Goal: Task Accomplishment & Management: Manage account settings

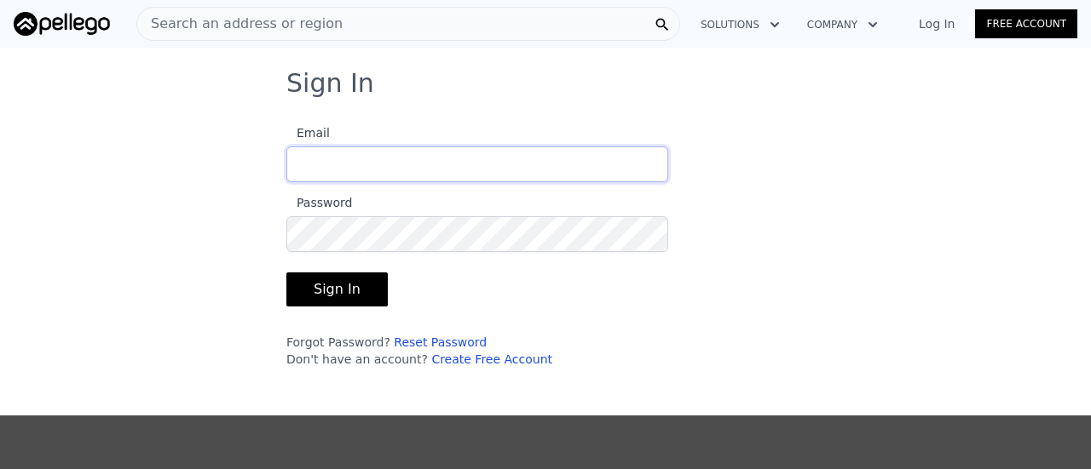
type input "[PERSON_NAME][EMAIL_ADDRESS][DOMAIN_NAME]"
click at [335, 285] on button "Sign In" at bounding box center [336, 290] width 101 height 34
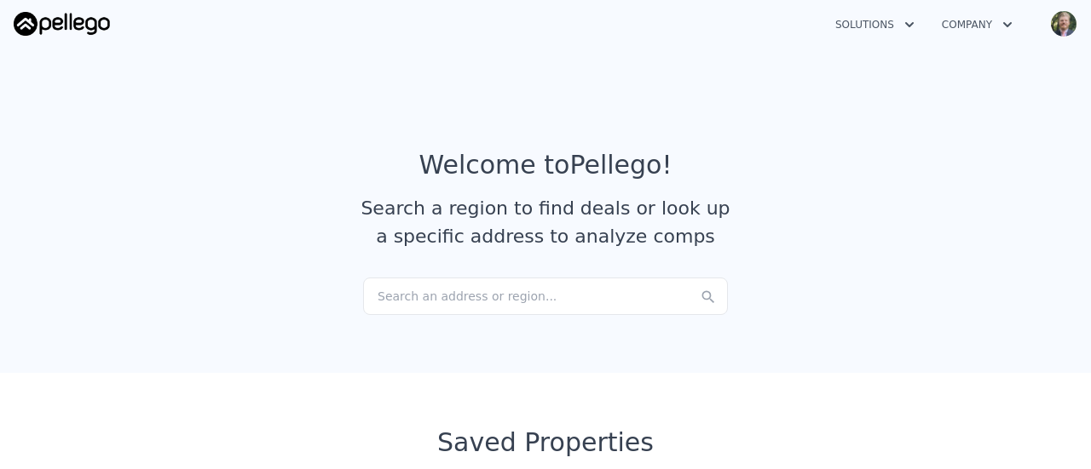
checkbox input "true"
click at [962, 33] on button "Company" at bounding box center [977, 24] width 98 height 31
click at [758, 225] on article "Welcome to Pellego ! Search a region to find deals or look up a specific addres…" at bounding box center [545, 214] width 1063 height 128
